Goal: Find contact information: Find contact information

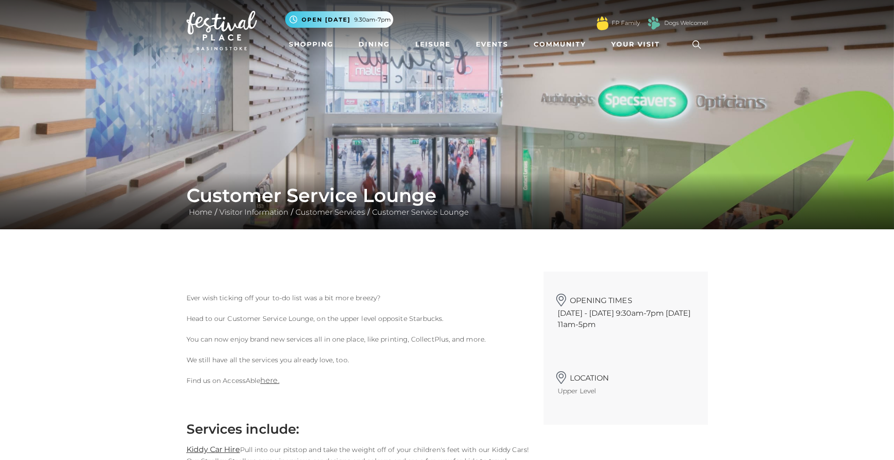
scroll to position [6, 0]
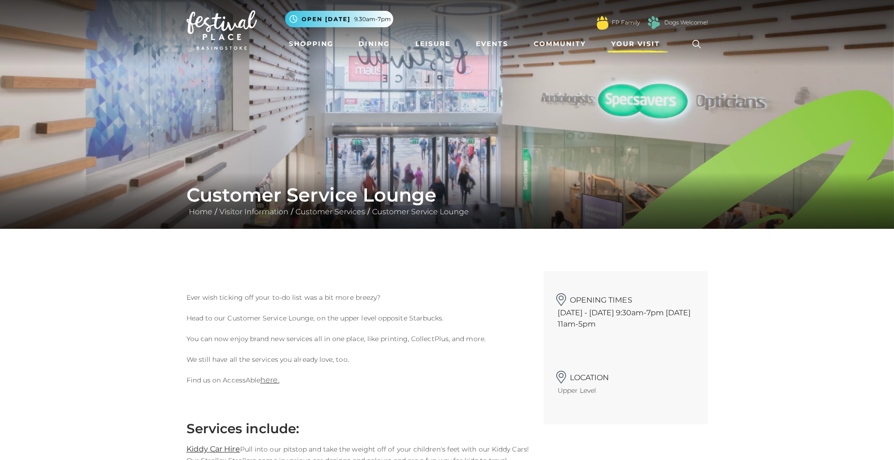
click at [639, 36] on link "Your Visit" at bounding box center [637, 43] width 61 height 17
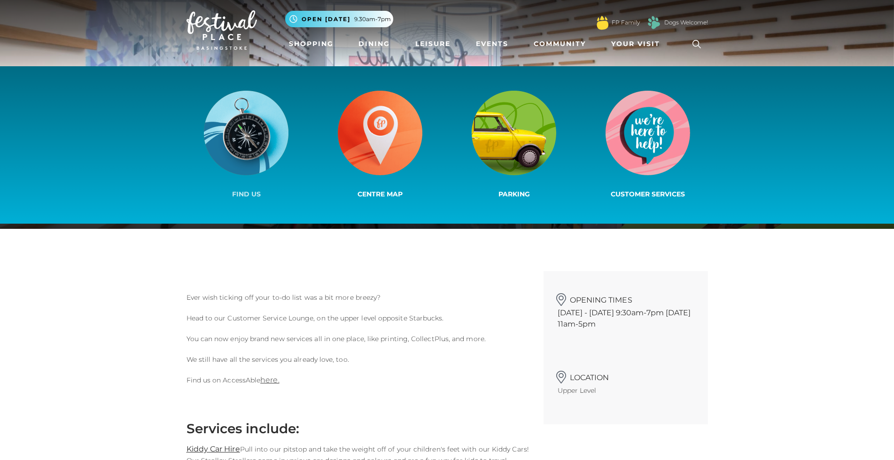
click at [238, 128] on img at bounding box center [246, 133] width 85 height 85
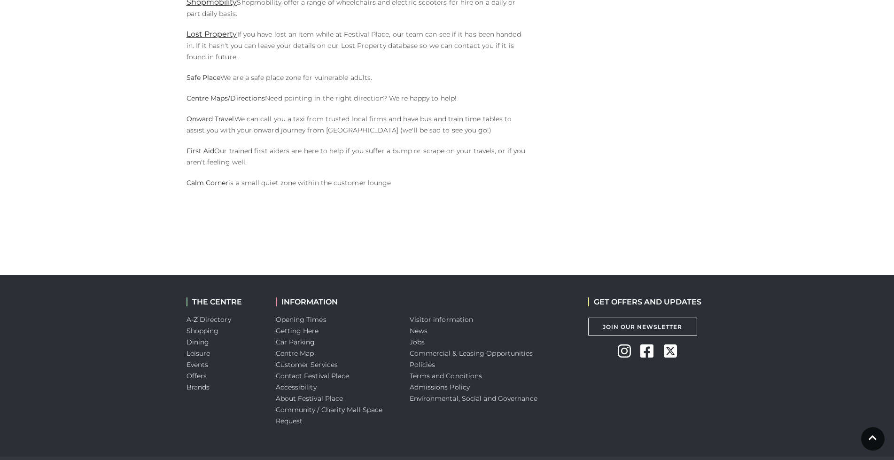
scroll to position [735, 0]
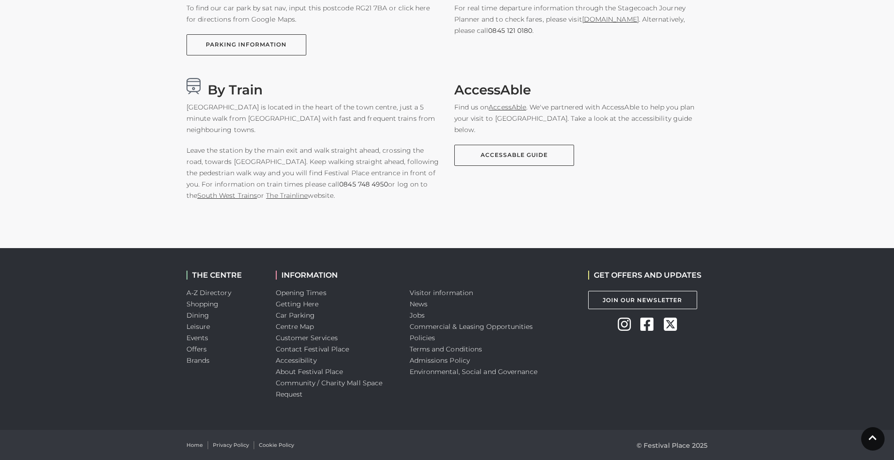
scroll to position [699, 0]
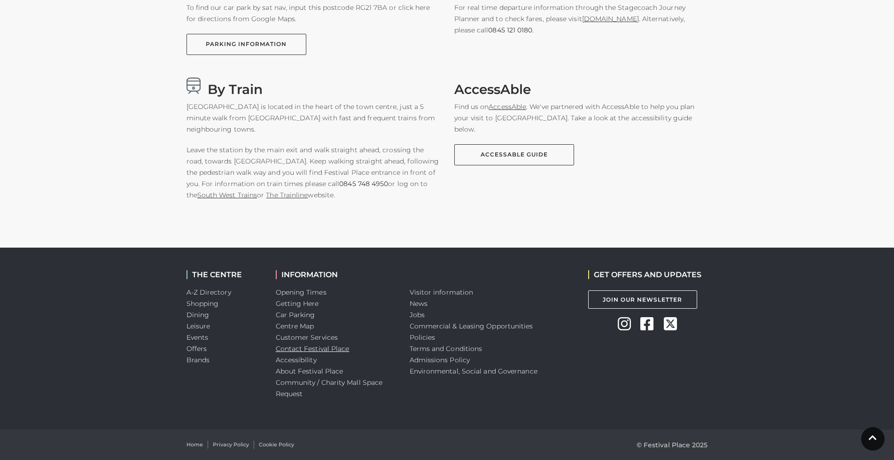
click at [300, 346] on link "Contact Festival Place" at bounding box center [313, 348] width 74 height 8
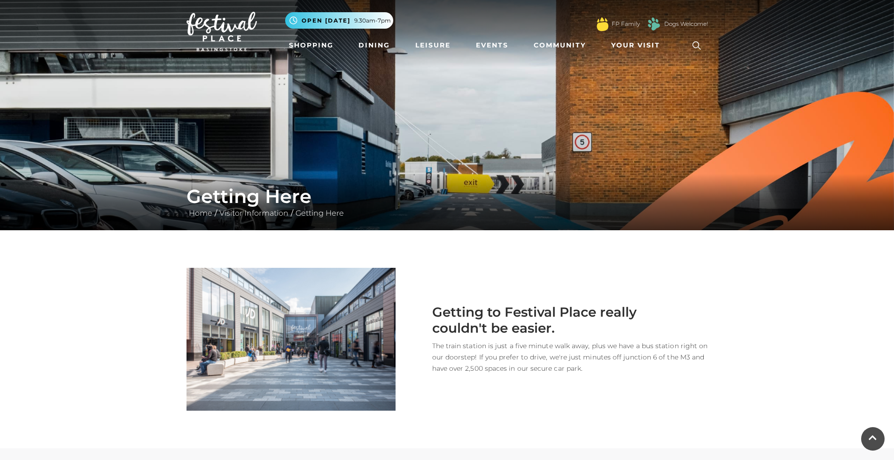
scroll to position [0, 0]
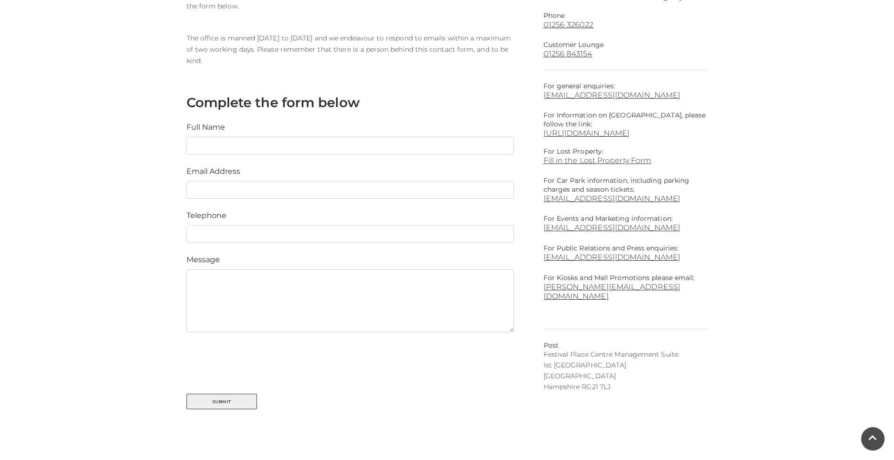
scroll to position [312, 0]
